Goal: Task Accomplishment & Management: Use online tool/utility

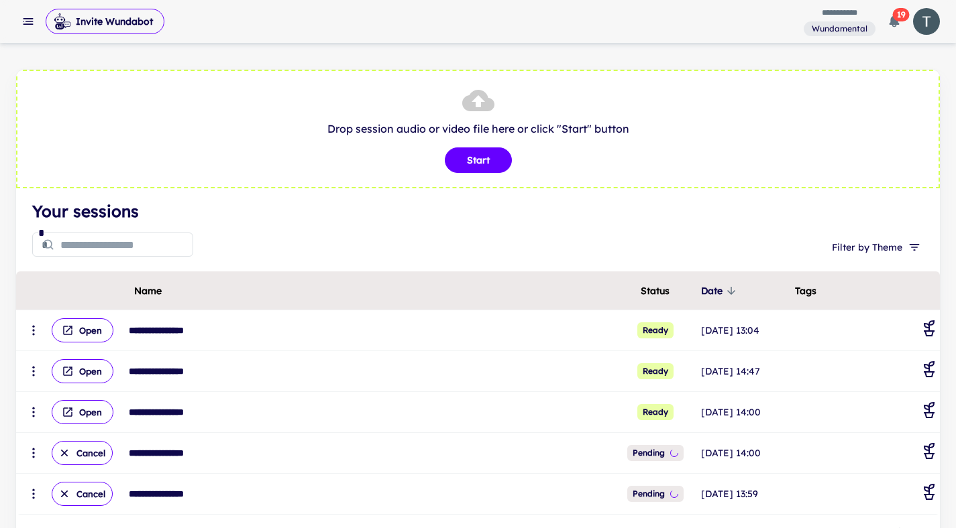
click at [468, 219] on h4 "Your sessions" at bounding box center [477, 211] width 891 height 24
click at [476, 165] on button "Start" at bounding box center [478, 160] width 67 height 25
type input "**********"
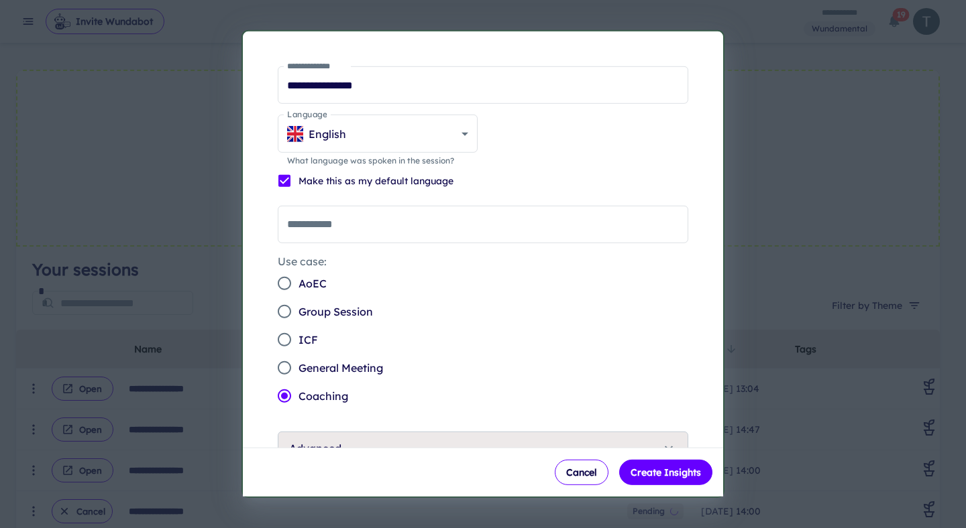
click at [352, 365] on span "General Meeting" at bounding box center [340, 368] width 85 height 16
click at [664, 469] on button "Create Insights" at bounding box center [665, 472] width 93 height 25
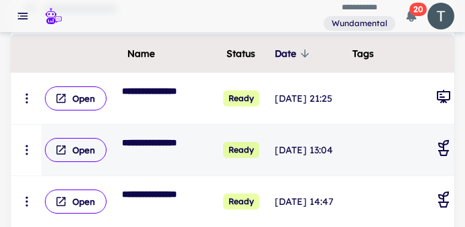
scroll to position [202, 0]
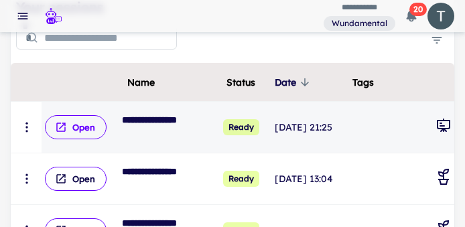
click at [85, 129] on button "Open" at bounding box center [76, 127] width 62 height 24
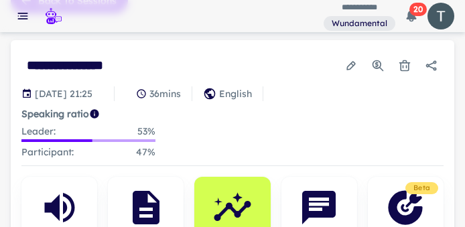
scroll to position [230, 0]
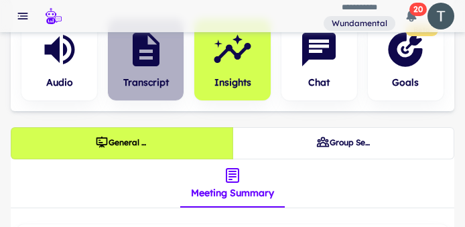
click at [180, 76] on button "Transcript" at bounding box center [146, 60] width 76 height 82
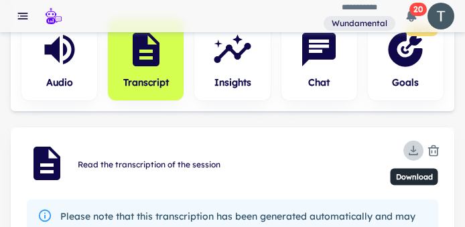
click at [419, 151] on icon "Download" at bounding box center [413, 150] width 13 height 13
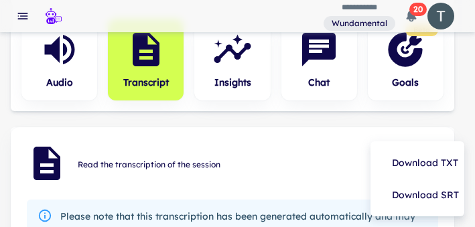
click at [414, 162] on li "Download TXT" at bounding box center [417, 163] width 83 height 32
